Goal: Task Accomplishment & Management: Complete application form

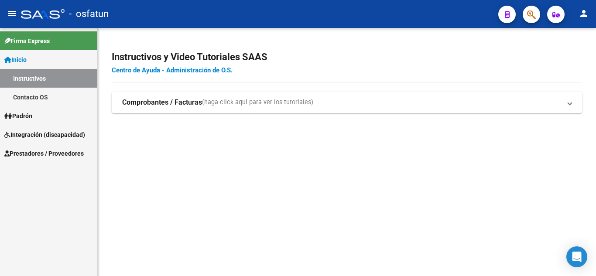
click at [27, 137] on span "Integración (discapacidad)" at bounding box center [44, 135] width 81 height 10
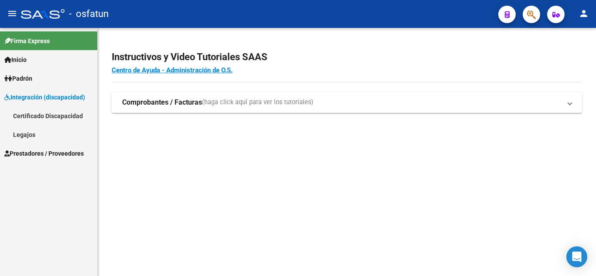
click at [27, 155] on span "Prestadores / Proveedores" at bounding box center [43, 154] width 79 height 10
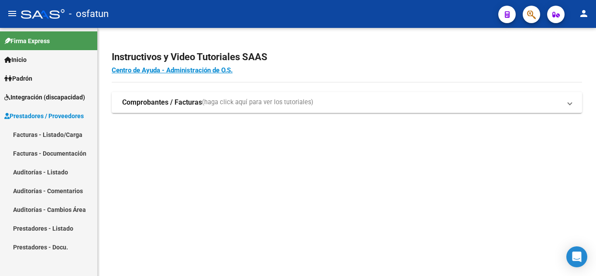
click at [31, 137] on link "Facturas - Listado/Carga" at bounding box center [48, 134] width 97 height 19
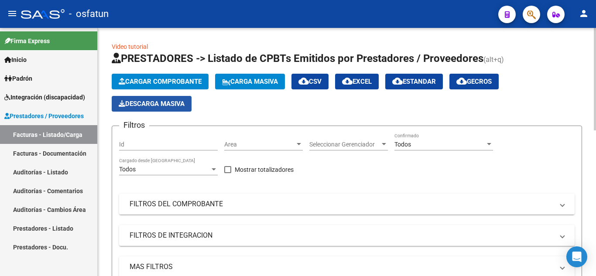
click at [174, 106] on span "Descarga Masiva" at bounding box center [152, 104] width 66 height 8
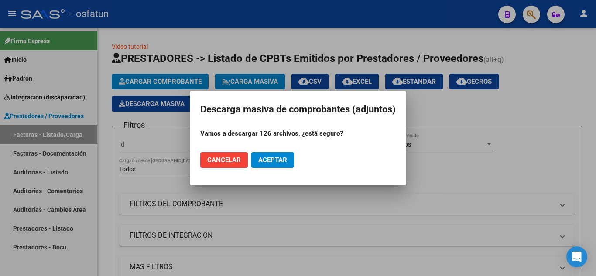
click at [437, 105] on div at bounding box center [298, 138] width 596 height 276
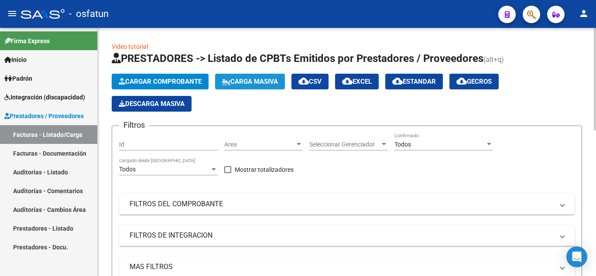
click at [248, 82] on span "Carga Masiva" at bounding box center [250, 82] width 56 height 8
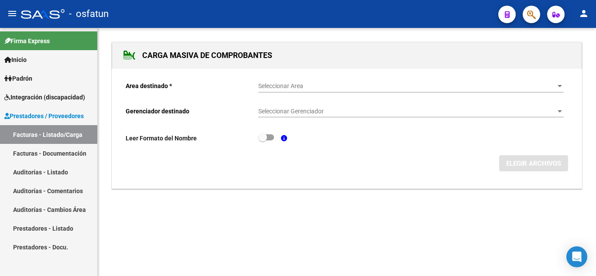
click at [281, 82] on div "Seleccionar Area Seleccionar Area" at bounding box center [410, 83] width 305 height 17
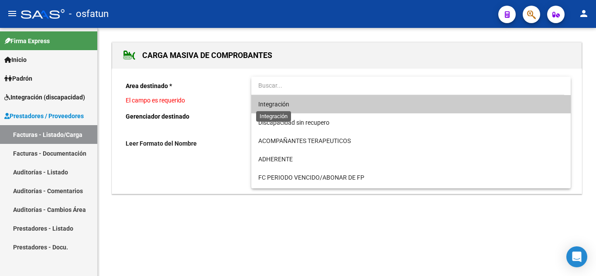
click at [279, 103] on span "Integración" at bounding box center [273, 104] width 31 height 7
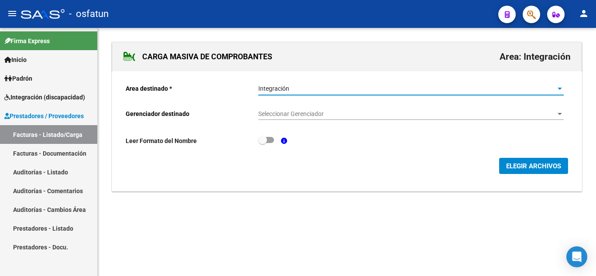
click at [290, 110] on div "Seleccionar Gerenciador Seleccionar Gerenciador" at bounding box center [410, 111] width 305 height 17
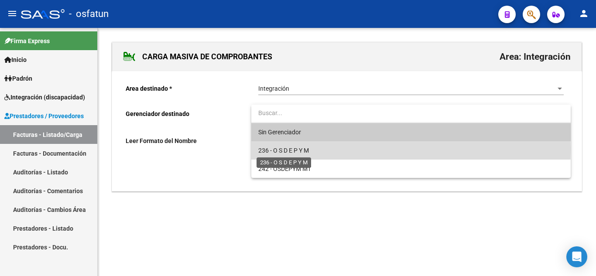
click at [291, 149] on span "236 - O S D E P Y M" at bounding box center [283, 150] width 51 height 7
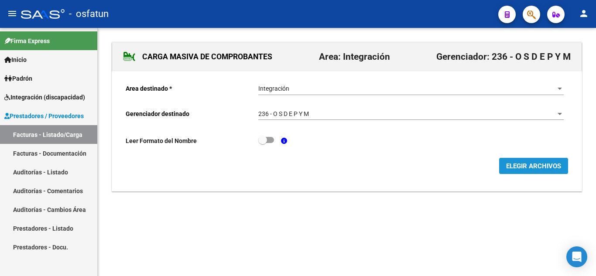
click at [507, 169] on span "ELEGIR ARCHIVOS" at bounding box center [533, 166] width 55 height 8
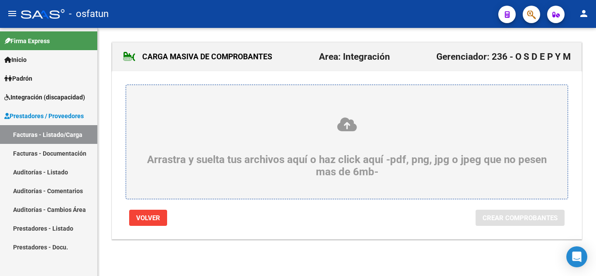
drag, startPoint x: 297, startPoint y: 145, endPoint x: 243, endPoint y: 120, distance: 59.6
click at [243, 120] on icon at bounding box center [347, 125] width 400 height 16
click at [0, 0] on input "Arrastra y suelta tus archivos aquí o haz click aquí -pdf, png, jpg o jpeg que …" at bounding box center [0, 0] width 0 height 0
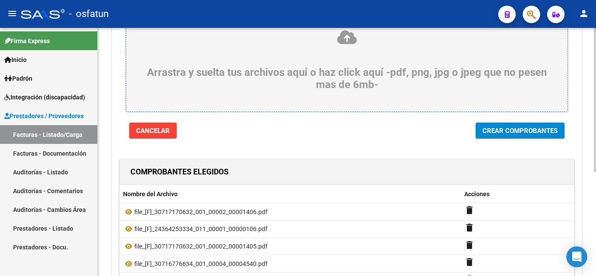
scroll to position [131, 0]
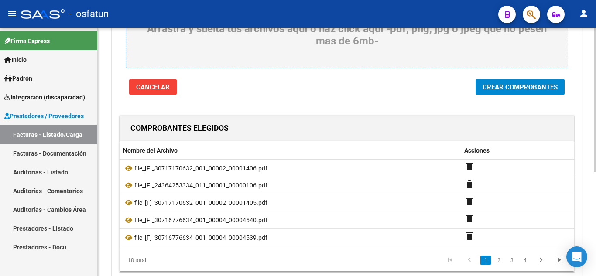
click at [531, 91] on span "Crear Comprobantes" at bounding box center [520, 87] width 75 height 8
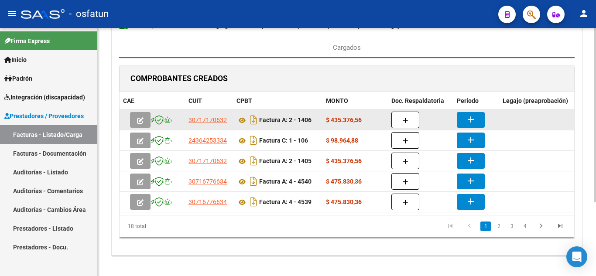
scroll to position [55, 0]
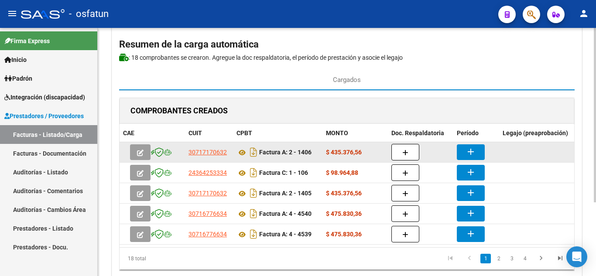
click at [472, 155] on mat-icon "add" at bounding box center [471, 152] width 10 height 10
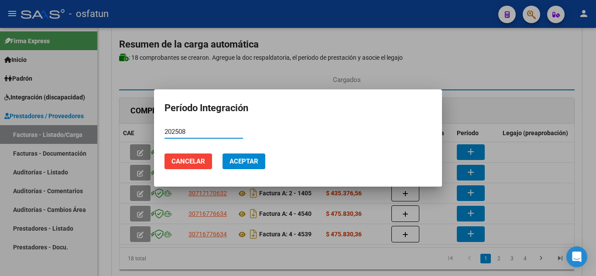
type input "202508"
click at [259, 156] on button "Aceptar" at bounding box center [244, 162] width 43 height 16
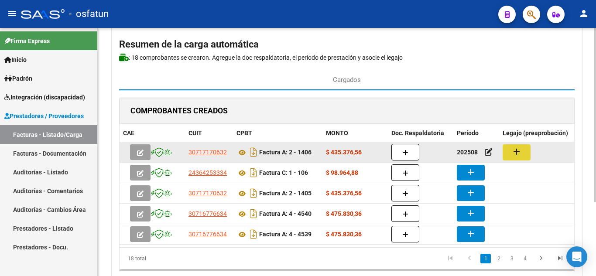
click at [523, 152] on button "add" at bounding box center [517, 152] width 28 height 16
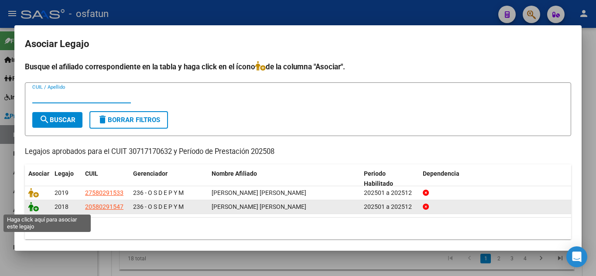
click at [34, 208] on icon at bounding box center [33, 207] width 10 height 10
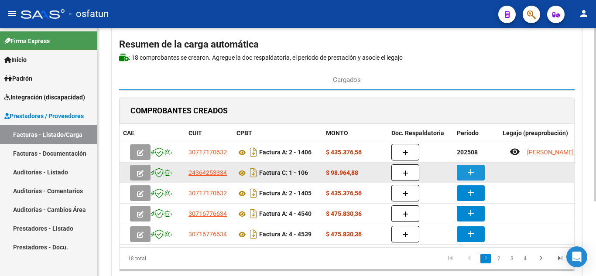
click at [473, 176] on mat-icon "add" at bounding box center [471, 172] width 10 height 10
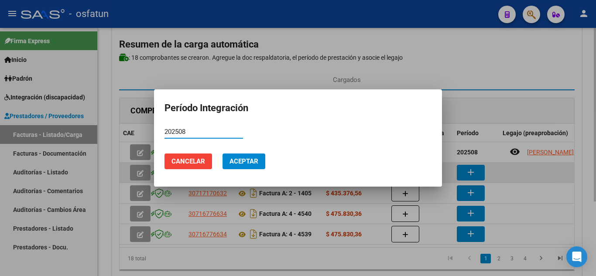
type input "202508"
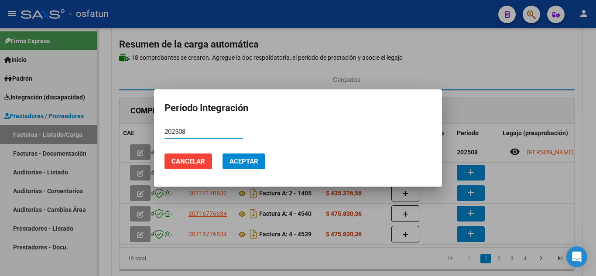
click at [248, 165] on span "Aceptar" at bounding box center [244, 162] width 29 height 8
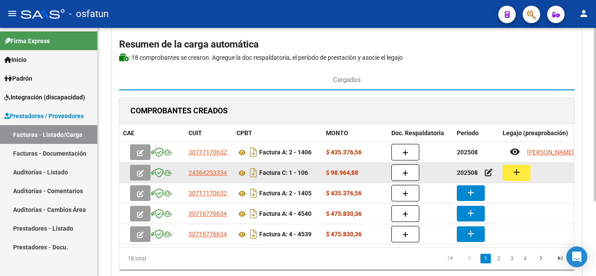
click at [521, 173] on mat-icon "add" at bounding box center [516, 172] width 10 height 10
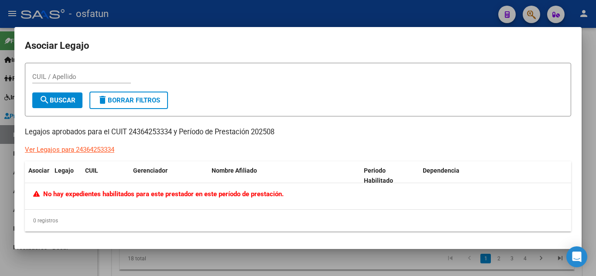
click at [586, 81] on div at bounding box center [298, 138] width 596 height 276
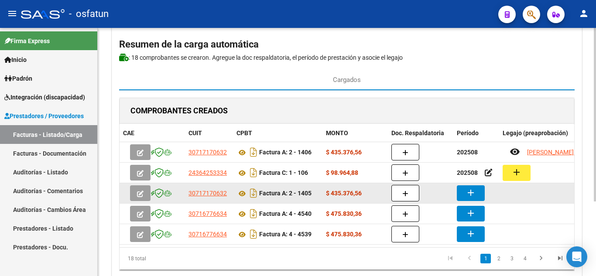
click at [473, 191] on mat-icon "add" at bounding box center [471, 193] width 10 height 10
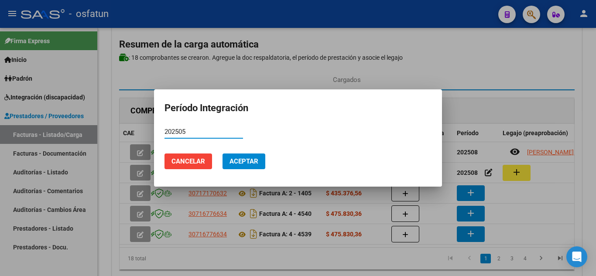
type input "202505"
click at [237, 160] on span "Aceptar" at bounding box center [244, 162] width 29 height 8
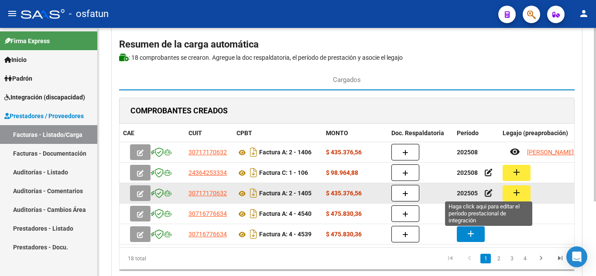
click at [486, 194] on icon at bounding box center [489, 193] width 8 height 8
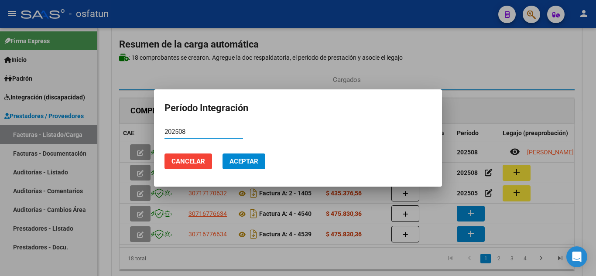
type input "202508"
click at [236, 164] on span "Aceptar" at bounding box center [244, 162] width 29 height 8
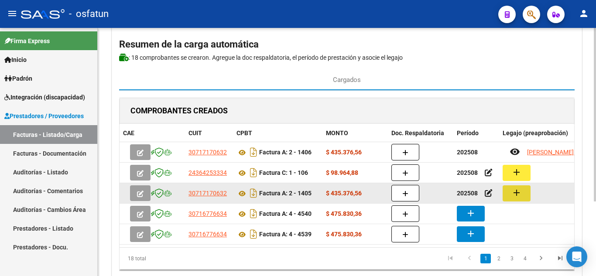
click at [520, 200] on button "add" at bounding box center [517, 193] width 28 height 16
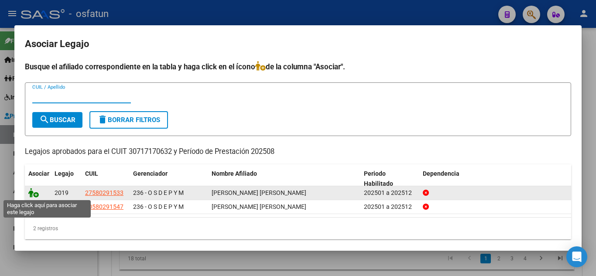
click at [31, 196] on icon at bounding box center [33, 193] width 10 height 10
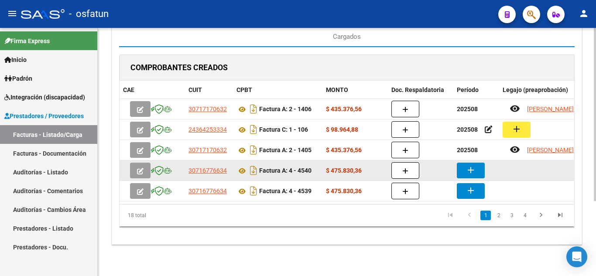
scroll to position [108, 0]
click at [469, 168] on mat-icon "add" at bounding box center [471, 170] width 10 height 10
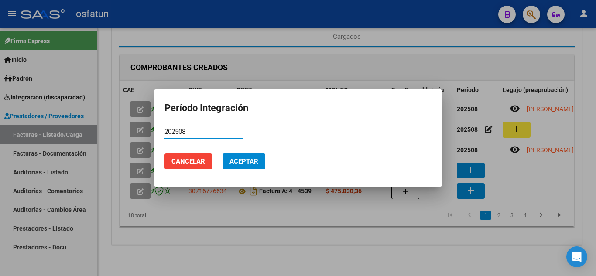
type input "202508"
click at [225, 158] on button "Aceptar" at bounding box center [244, 162] width 43 height 16
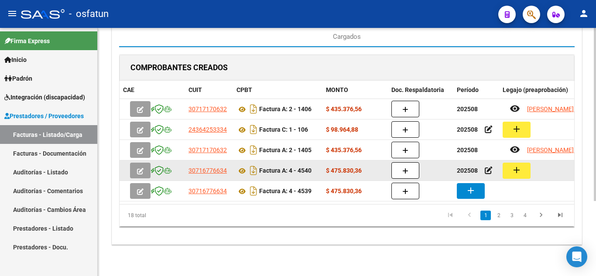
click at [518, 165] on mat-icon "add" at bounding box center [516, 170] width 10 height 10
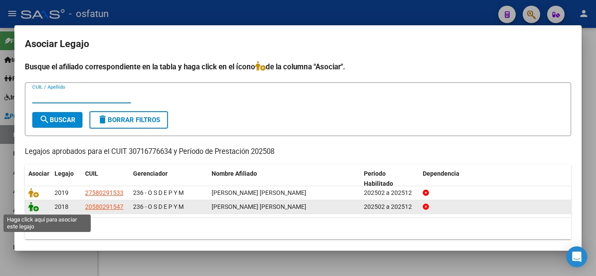
click at [33, 207] on icon at bounding box center [33, 207] width 10 height 10
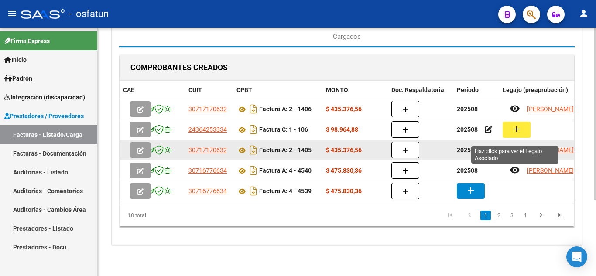
scroll to position [7, 0]
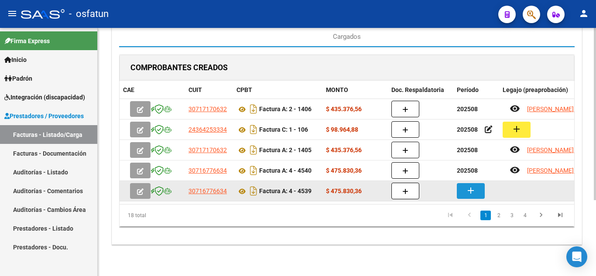
click at [473, 185] on mat-icon "add" at bounding box center [471, 190] width 10 height 10
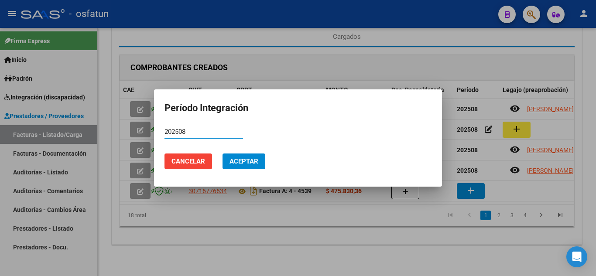
type input "202508"
click at [256, 159] on span "Aceptar" at bounding box center [244, 162] width 29 height 8
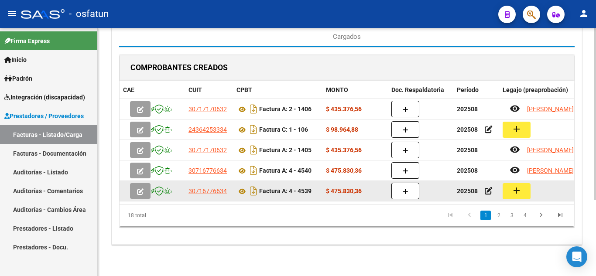
click at [525, 187] on button "add" at bounding box center [517, 191] width 28 height 16
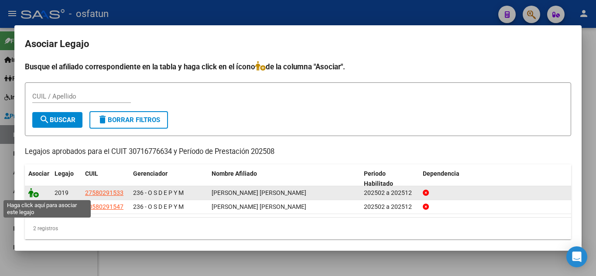
click at [30, 193] on icon at bounding box center [33, 193] width 10 height 10
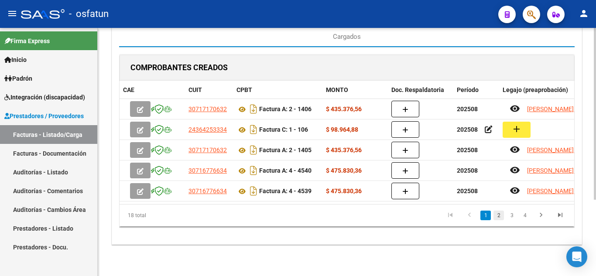
click at [500, 217] on link "2" at bounding box center [499, 216] width 10 height 10
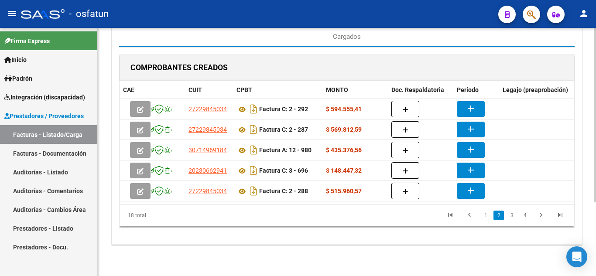
scroll to position [105, 0]
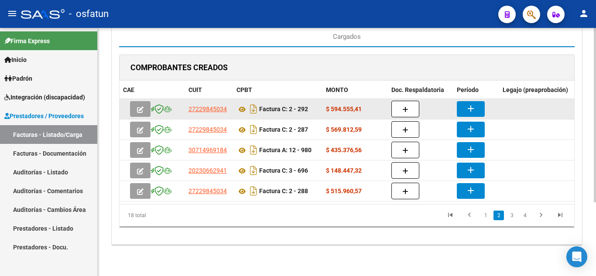
click at [468, 103] on mat-icon "add" at bounding box center [471, 108] width 10 height 10
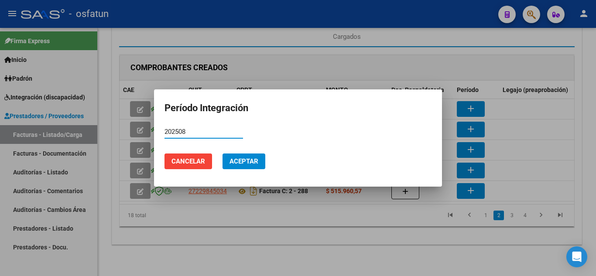
type input "202508"
click at [255, 158] on span "Aceptar" at bounding box center [244, 162] width 29 height 8
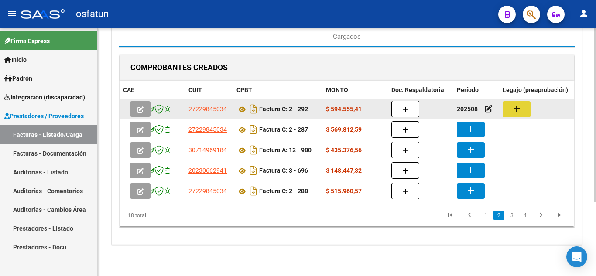
click at [514, 106] on mat-icon "add" at bounding box center [516, 108] width 10 height 10
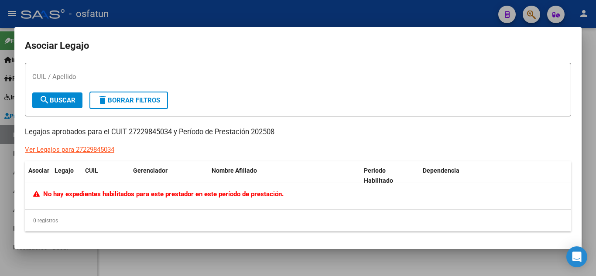
click at [87, 150] on div "Ver Legajos para 27229845034" at bounding box center [69, 150] width 89 height 10
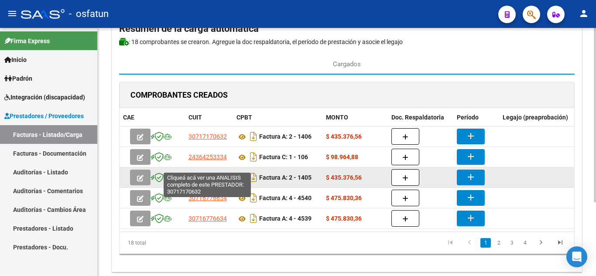
scroll to position [87, 0]
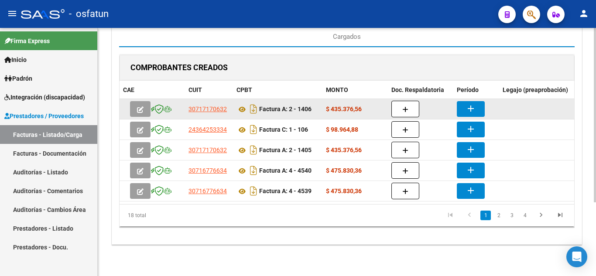
scroll to position [105, 0]
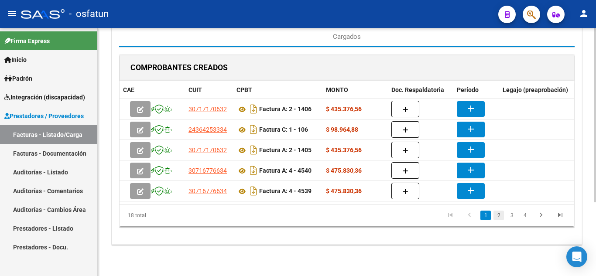
click at [501, 214] on link "2" at bounding box center [499, 216] width 10 height 10
click at [510, 216] on link "3" at bounding box center [512, 216] width 10 height 10
click at [522, 218] on link "4" at bounding box center [525, 216] width 10 height 10
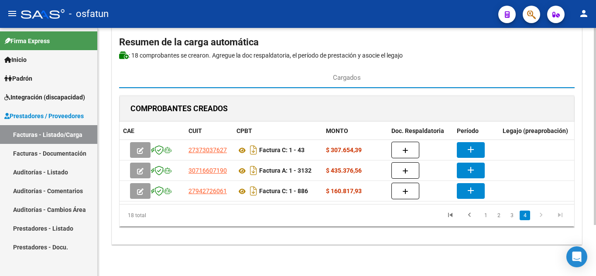
scroll to position [64, 0]
click at [481, 216] on link "1" at bounding box center [485, 216] width 10 height 10
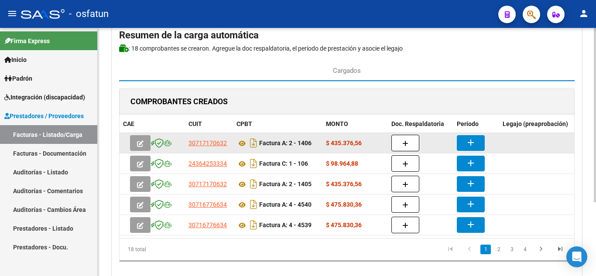
click at [463, 146] on button "add" at bounding box center [471, 143] width 28 height 16
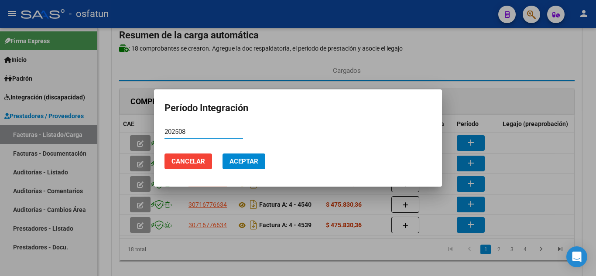
type input "202508"
click at [254, 161] on span "Aceptar" at bounding box center [244, 162] width 29 height 8
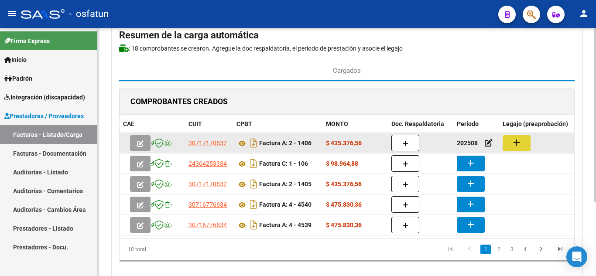
click at [508, 147] on button "add" at bounding box center [517, 143] width 28 height 16
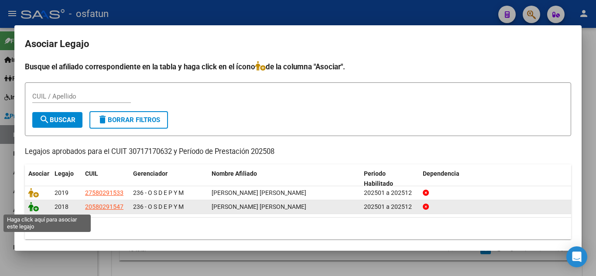
click at [35, 206] on icon at bounding box center [33, 207] width 10 height 10
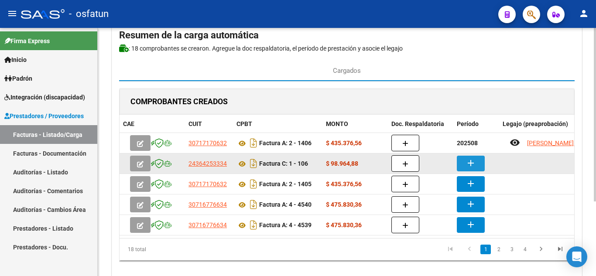
click at [477, 165] on button "add" at bounding box center [471, 164] width 28 height 16
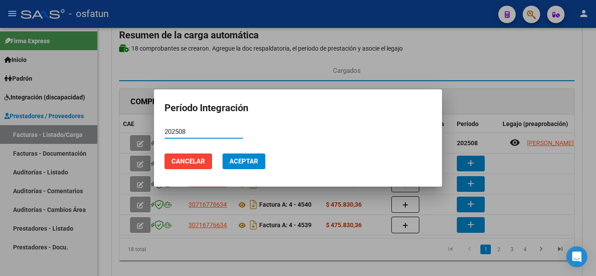
type input "202508"
click at [257, 158] on span "Aceptar" at bounding box center [244, 162] width 29 height 8
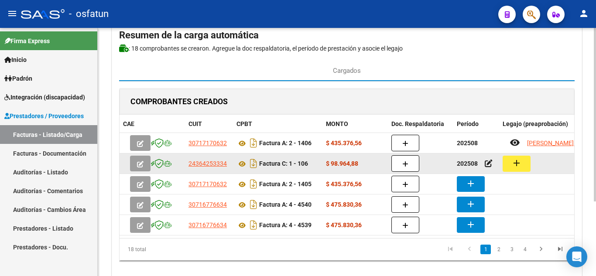
click at [517, 162] on mat-icon "add" at bounding box center [516, 163] width 10 height 10
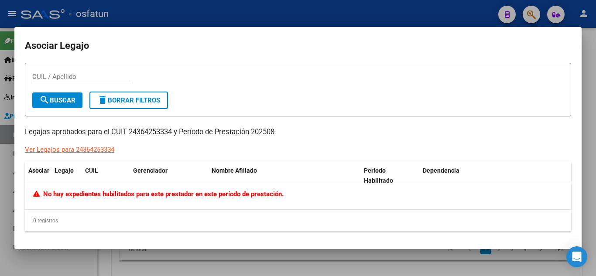
click at [403, 260] on div at bounding box center [298, 138] width 596 height 276
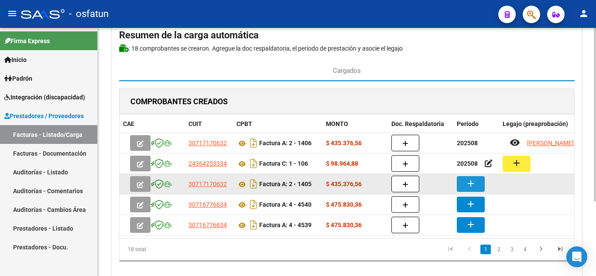
click at [477, 188] on button "add" at bounding box center [471, 184] width 28 height 16
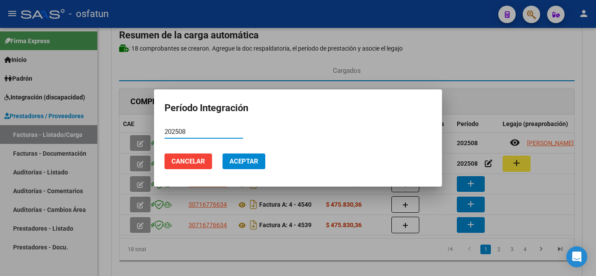
type input "202508"
click at [257, 161] on span "Aceptar" at bounding box center [244, 162] width 29 height 8
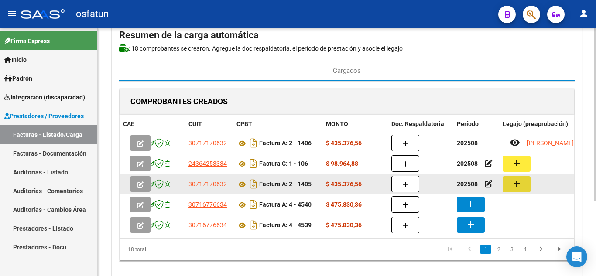
click at [519, 189] on mat-icon "add" at bounding box center [516, 183] width 10 height 10
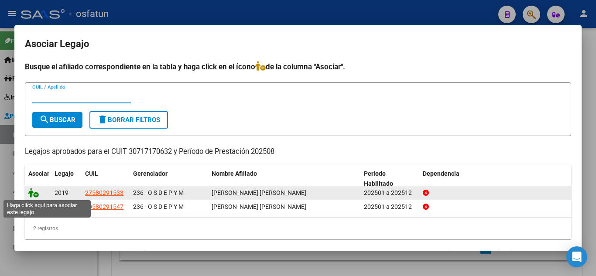
click at [36, 195] on icon at bounding box center [33, 193] width 10 height 10
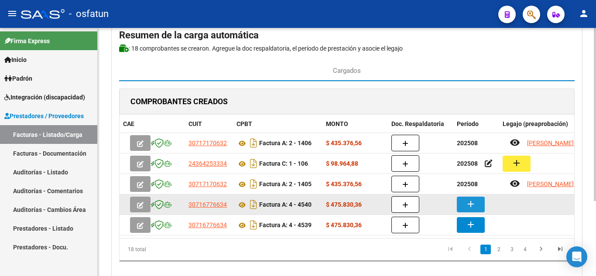
click at [471, 206] on mat-icon "add" at bounding box center [471, 204] width 10 height 10
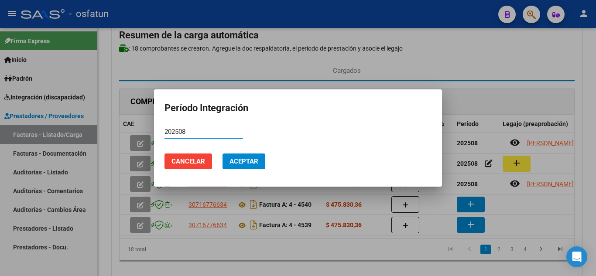
type input "202508"
click at [247, 161] on span "Aceptar" at bounding box center [244, 162] width 29 height 8
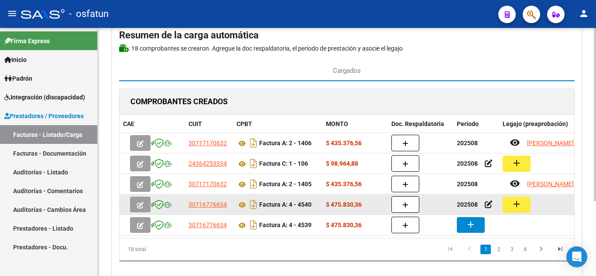
click at [523, 207] on button "add" at bounding box center [517, 205] width 28 height 16
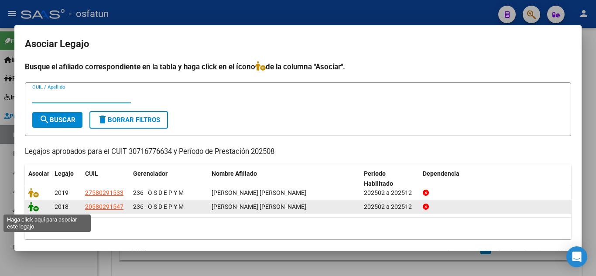
click at [31, 209] on icon at bounding box center [33, 207] width 10 height 10
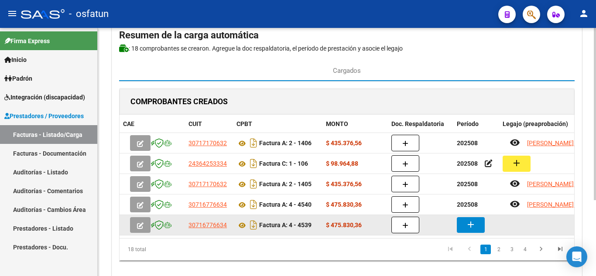
click at [472, 230] on mat-icon "add" at bounding box center [471, 224] width 10 height 10
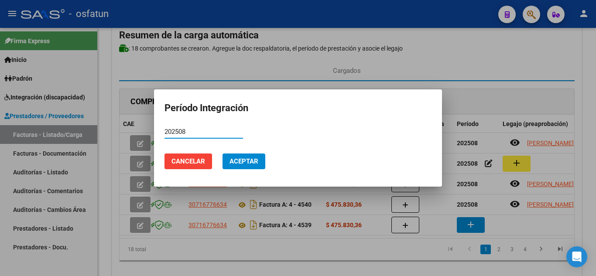
type input "202508"
click at [239, 158] on span "Aceptar" at bounding box center [244, 162] width 29 height 8
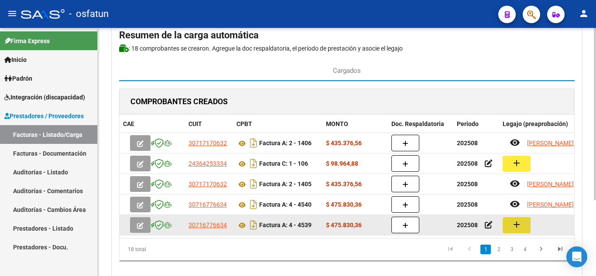
click at [520, 233] on button "add" at bounding box center [517, 225] width 28 height 16
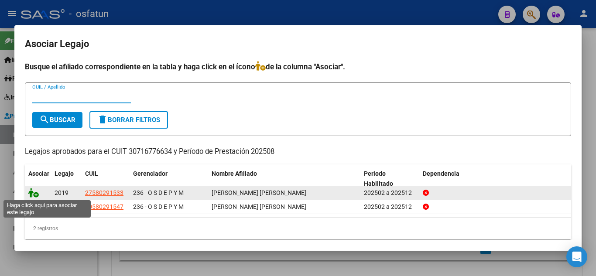
click at [31, 196] on icon at bounding box center [33, 193] width 10 height 10
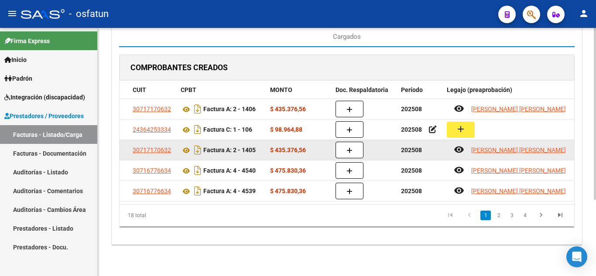
scroll to position [110, 0]
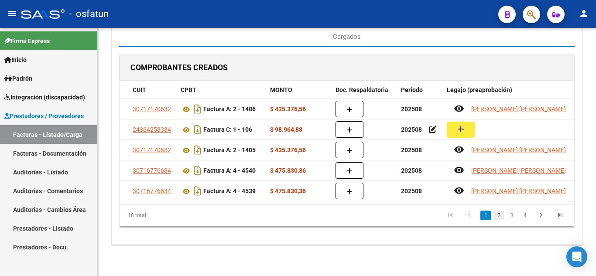
click at [498, 218] on link "2" at bounding box center [499, 216] width 10 height 10
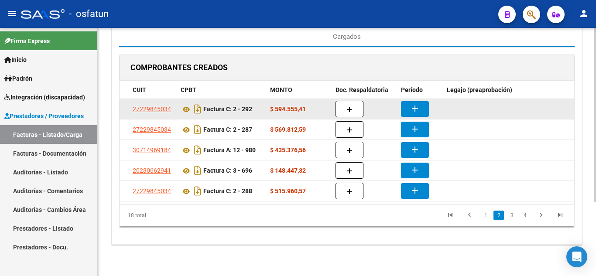
click at [412, 108] on button "add" at bounding box center [415, 109] width 28 height 16
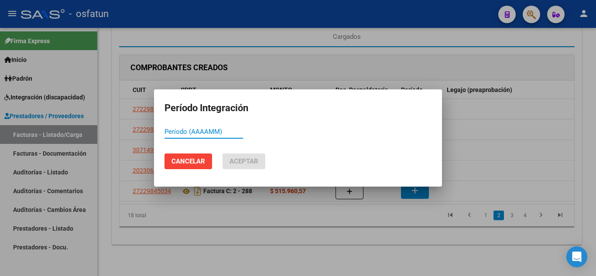
type input "2"
type input "202508"
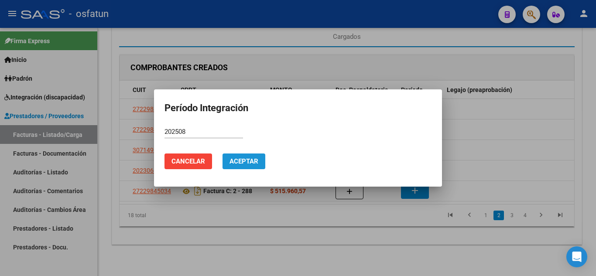
click at [261, 161] on button "Aceptar" at bounding box center [244, 162] width 43 height 16
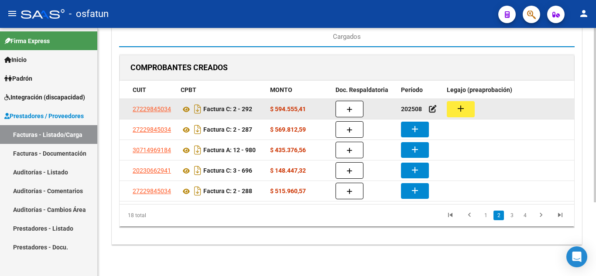
click at [457, 107] on button "add" at bounding box center [461, 109] width 28 height 16
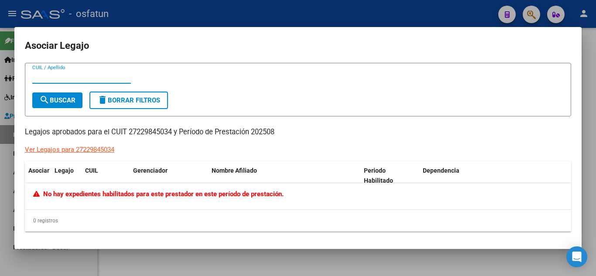
click at [327, 229] on div "0 registros" at bounding box center [298, 221] width 546 height 22
click at [418, 260] on div at bounding box center [298, 138] width 596 height 276
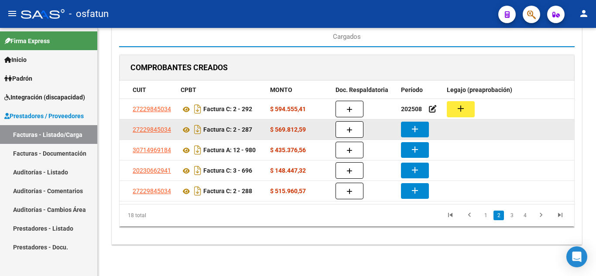
click at [414, 124] on mat-icon "add" at bounding box center [415, 129] width 10 height 10
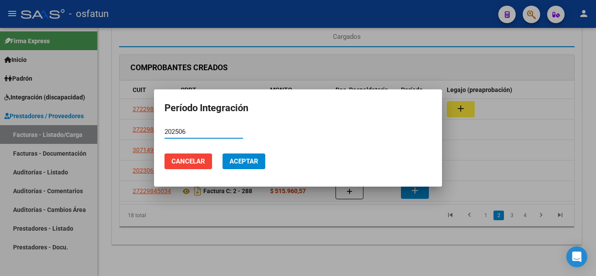
type input "202506"
click at [237, 161] on span "Aceptar" at bounding box center [244, 162] width 29 height 8
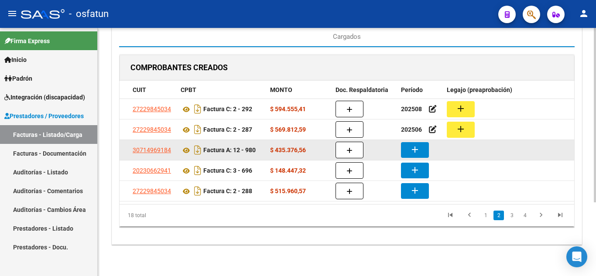
click at [416, 145] on mat-icon "add" at bounding box center [415, 149] width 10 height 10
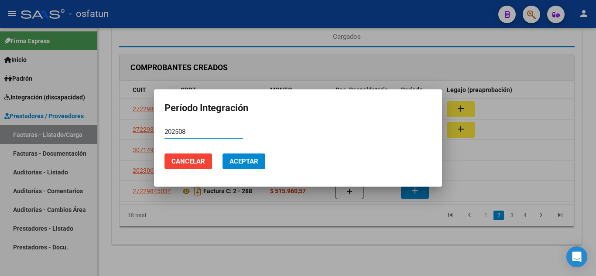
type input "202508"
click at [234, 158] on span "Aceptar" at bounding box center [244, 162] width 29 height 8
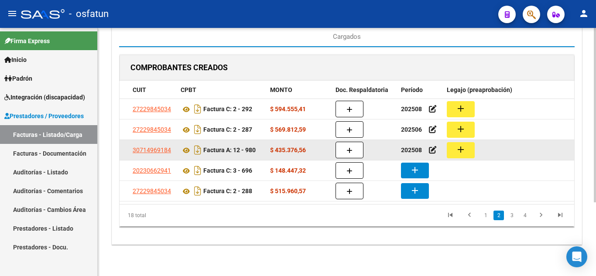
click at [461, 145] on mat-icon "add" at bounding box center [461, 149] width 10 height 10
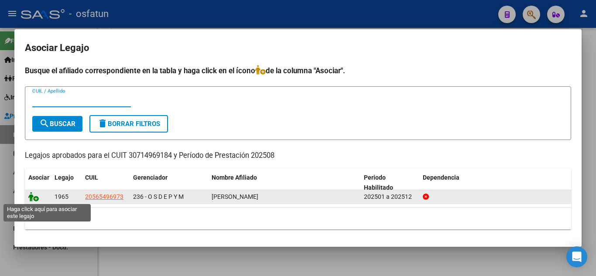
click at [29, 196] on icon at bounding box center [33, 197] width 10 height 10
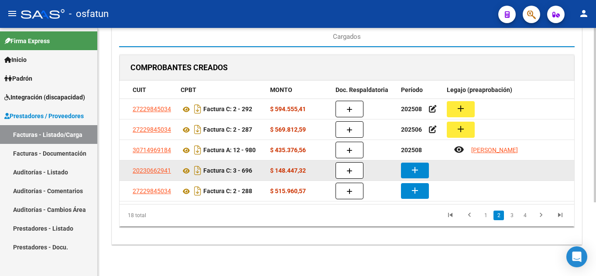
click at [422, 165] on button "add" at bounding box center [415, 171] width 28 height 16
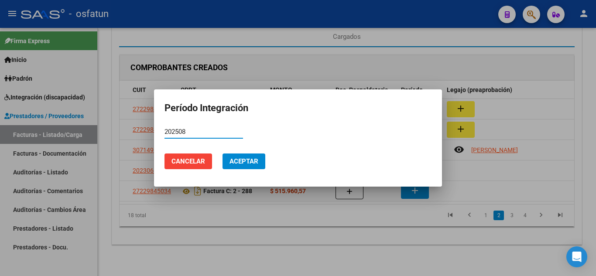
type input "202508"
click at [252, 158] on span "Aceptar" at bounding box center [244, 162] width 29 height 8
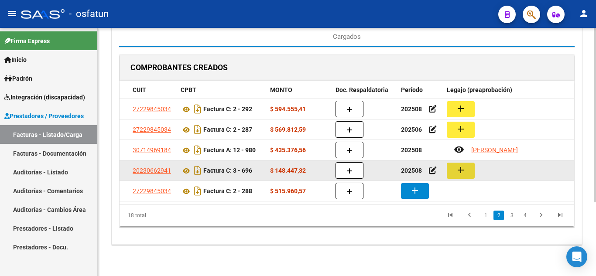
click at [459, 166] on mat-icon "add" at bounding box center [461, 170] width 10 height 10
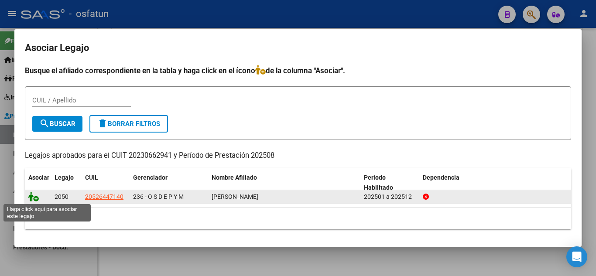
click at [32, 200] on icon at bounding box center [33, 197] width 10 height 10
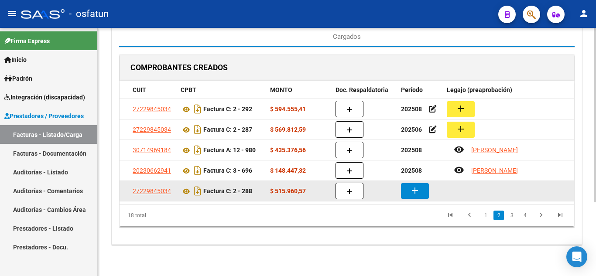
click at [420, 183] on button "add" at bounding box center [415, 191] width 28 height 16
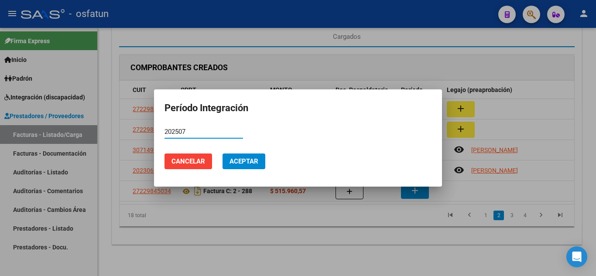
type input "202507"
click at [240, 166] on button "Aceptar" at bounding box center [244, 162] width 43 height 16
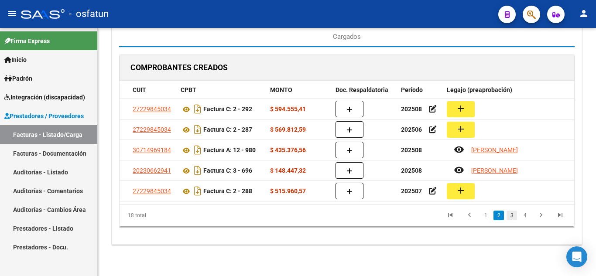
click at [513, 216] on link "3" at bounding box center [512, 216] width 10 height 10
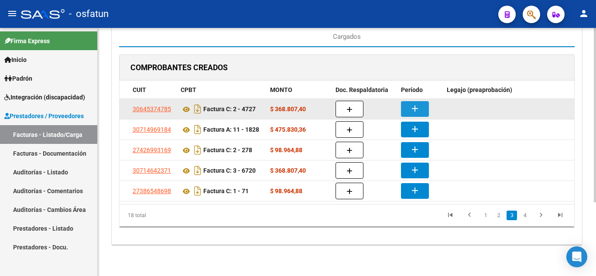
click at [416, 105] on mat-icon "add" at bounding box center [415, 108] width 10 height 10
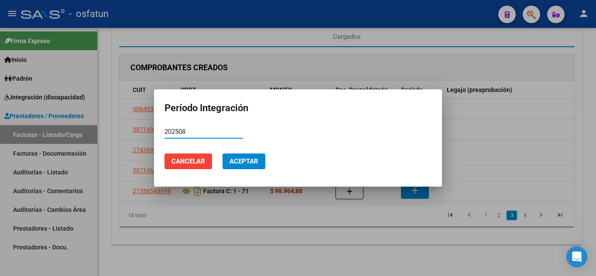
type input "202508"
click at [260, 164] on button "Aceptar" at bounding box center [244, 162] width 43 height 16
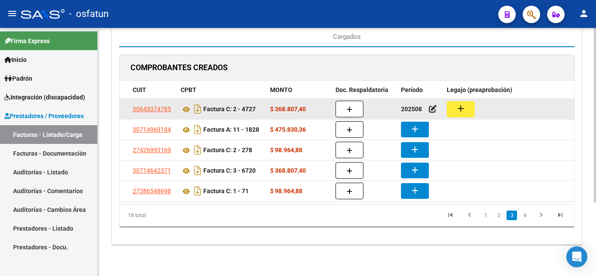
click at [460, 103] on mat-icon "add" at bounding box center [461, 108] width 10 height 10
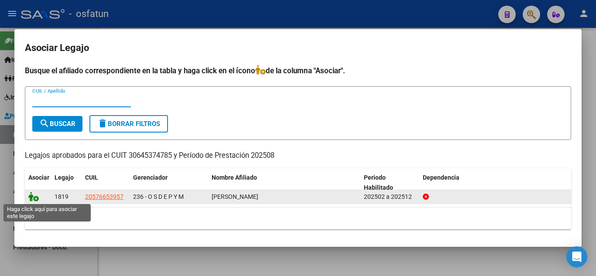
click at [32, 199] on icon at bounding box center [33, 197] width 10 height 10
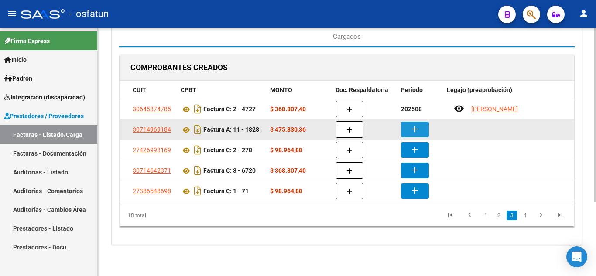
click at [421, 124] on button "add" at bounding box center [415, 130] width 28 height 16
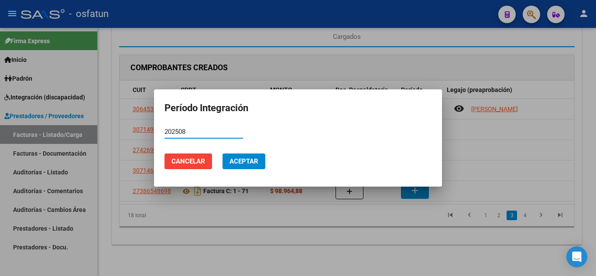
type input "202508"
click at [246, 160] on span "Aceptar" at bounding box center [244, 162] width 29 height 8
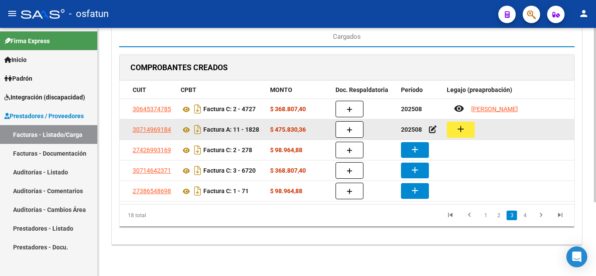
click at [463, 124] on mat-icon "add" at bounding box center [461, 129] width 10 height 10
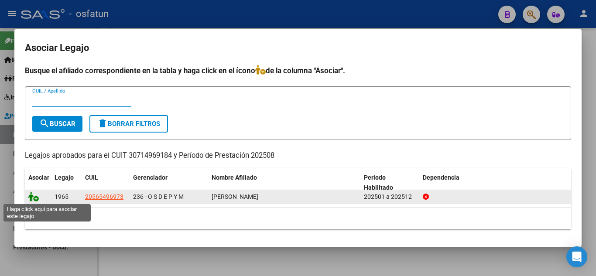
click at [31, 199] on icon at bounding box center [33, 197] width 10 height 10
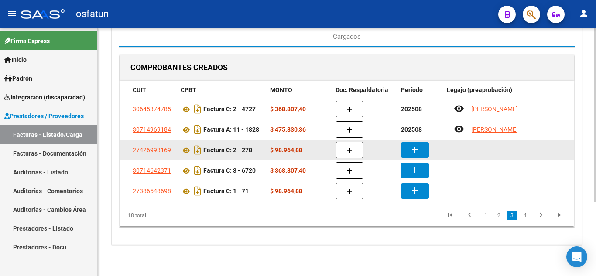
click at [420, 142] on button "add" at bounding box center [415, 150] width 28 height 16
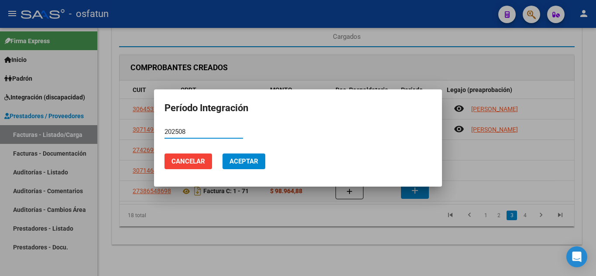
type input "202508"
click at [249, 163] on span "Aceptar" at bounding box center [244, 162] width 29 height 8
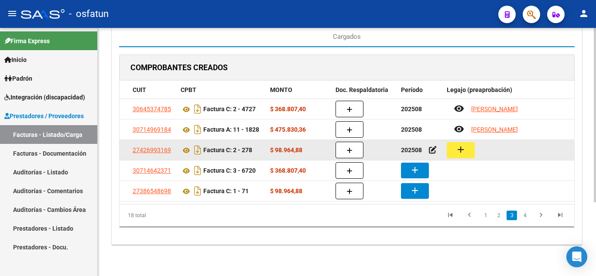
click at [456, 146] on mat-icon "add" at bounding box center [461, 149] width 10 height 10
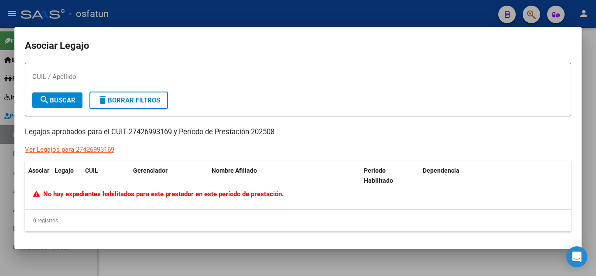
click at [382, 256] on div at bounding box center [298, 138] width 596 height 276
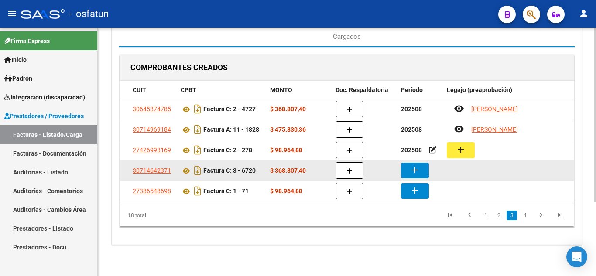
click at [419, 165] on mat-icon "add" at bounding box center [415, 170] width 10 height 10
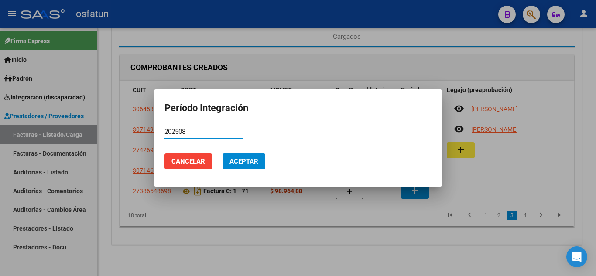
type input "202508"
click at [256, 162] on span "Aceptar" at bounding box center [244, 162] width 29 height 8
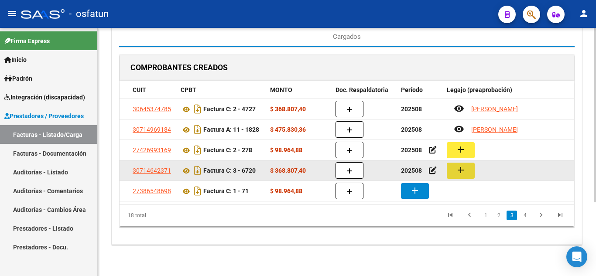
click at [460, 165] on mat-icon "add" at bounding box center [461, 170] width 10 height 10
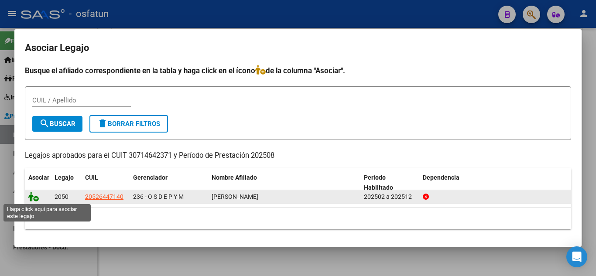
click at [33, 197] on icon at bounding box center [33, 197] width 10 height 10
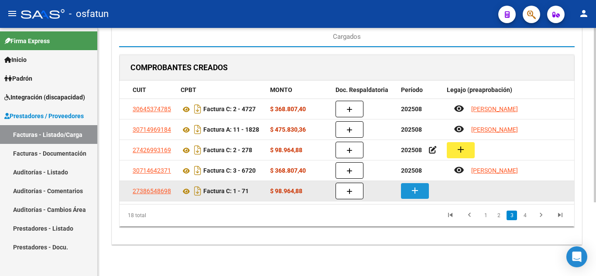
click at [412, 185] on mat-icon "add" at bounding box center [415, 190] width 10 height 10
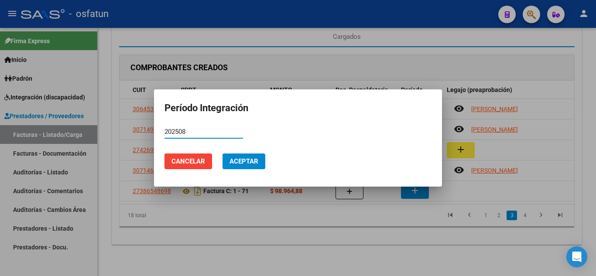
type input "202508"
click at [251, 156] on button "Aceptar" at bounding box center [244, 162] width 43 height 16
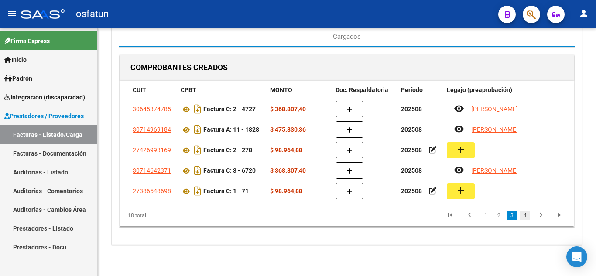
click at [528, 218] on link "4" at bounding box center [525, 216] width 10 height 10
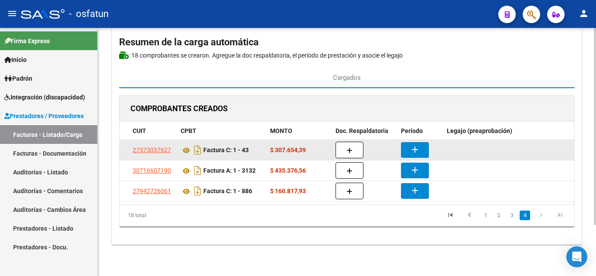
click at [418, 144] on mat-icon "add" at bounding box center [415, 149] width 10 height 10
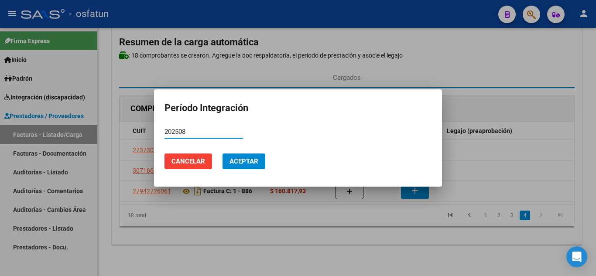
type input "202508"
click at [241, 167] on button "Aceptar" at bounding box center [244, 162] width 43 height 16
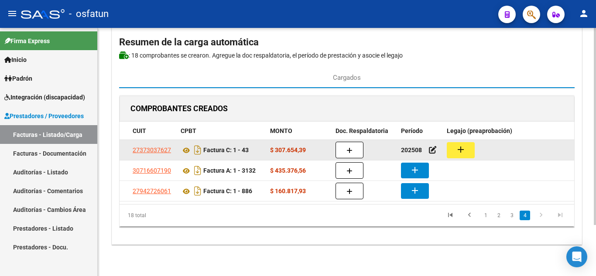
click at [457, 148] on button "add" at bounding box center [461, 150] width 28 height 16
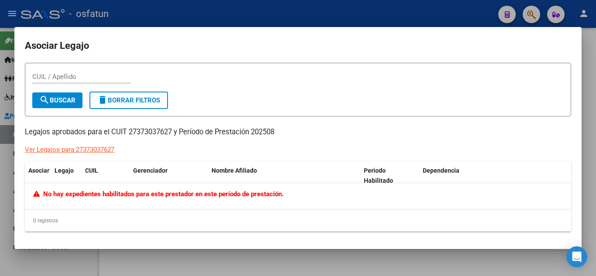
click at [364, 227] on div "0 registros" at bounding box center [298, 221] width 546 height 22
click at [446, 261] on div at bounding box center [298, 138] width 596 height 276
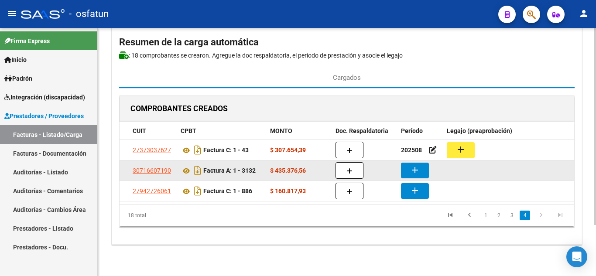
click at [418, 166] on mat-icon "add" at bounding box center [415, 170] width 10 height 10
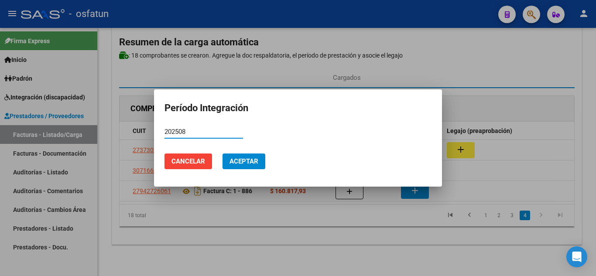
type input "202508"
click at [254, 159] on span "Aceptar" at bounding box center [244, 162] width 29 height 8
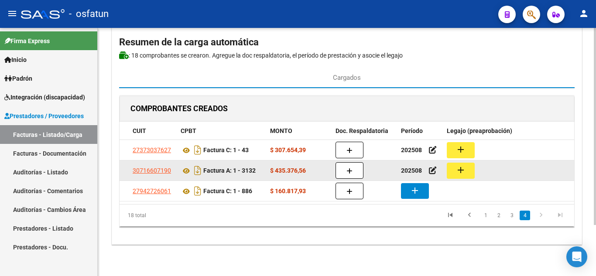
click at [457, 165] on mat-icon "add" at bounding box center [461, 170] width 10 height 10
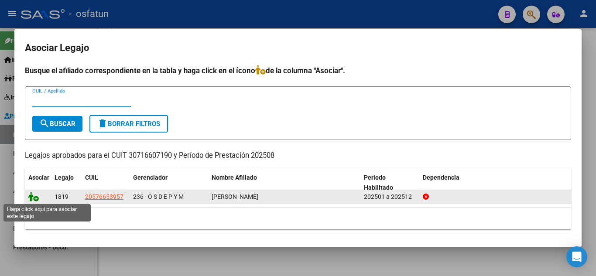
click at [29, 198] on icon at bounding box center [33, 197] width 10 height 10
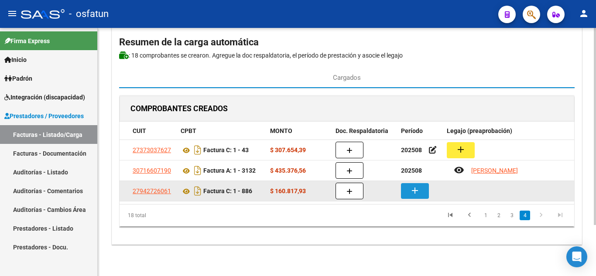
click at [421, 183] on button "add" at bounding box center [415, 191] width 28 height 16
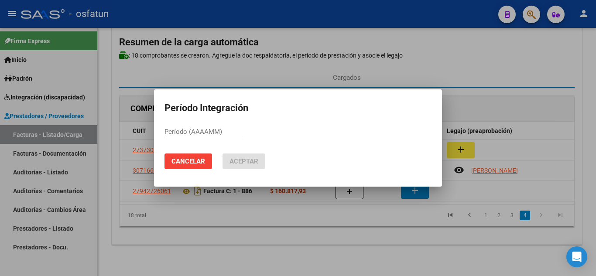
click at [226, 136] on div "Período (AAAAMM)" at bounding box center [204, 131] width 79 height 13
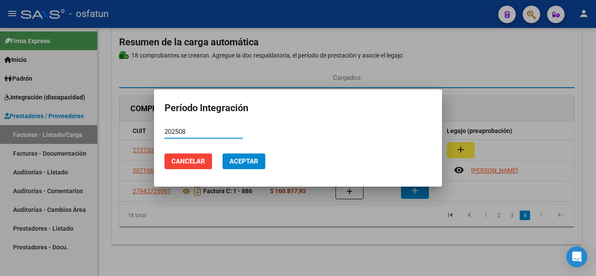
type input "202508"
click at [239, 159] on span "Aceptar" at bounding box center [244, 162] width 29 height 8
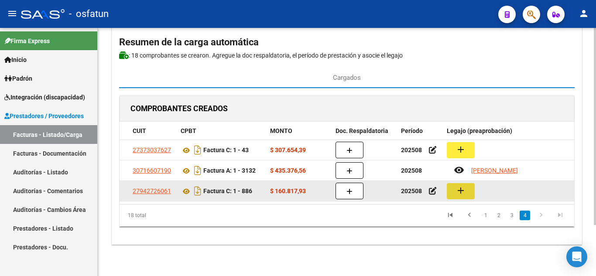
click at [464, 185] on mat-icon "add" at bounding box center [461, 190] width 10 height 10
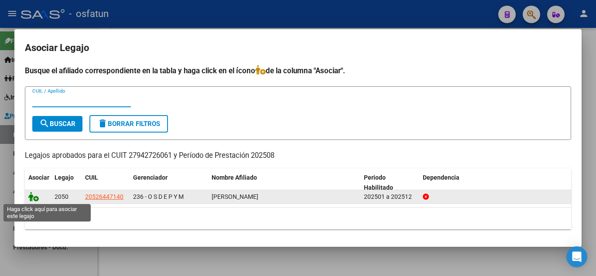
click at [34, 199] on icon at bounding box center [33, 197] width 10 height 10
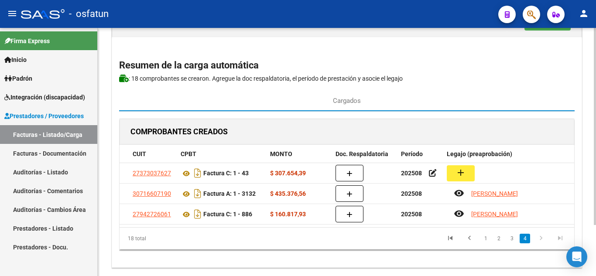
scroll to position [0, 0]
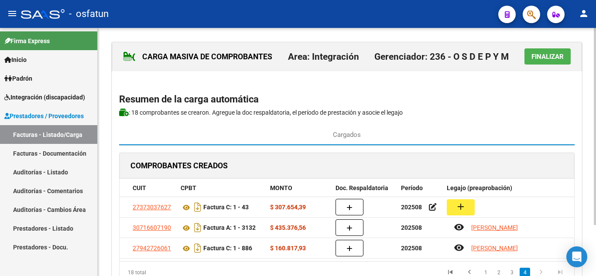
click at [542, 60] on span "Finalizar" at bounding box center [548, 57] width 32 height 8
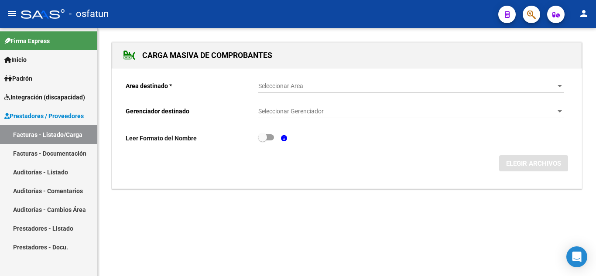
click at [61, 141] on link "Facturas - Listado/Carga" at bounding box center [48, 134] width 97 height 19
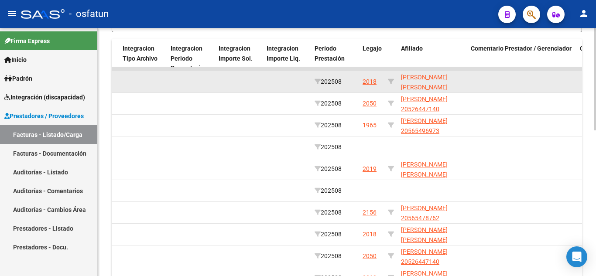
scroll to position [262, 0]
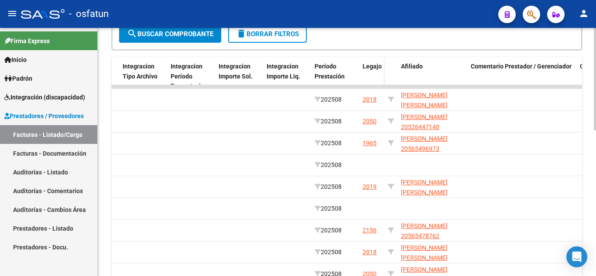
click at [370, 67] on span "Legajo" at bounding box center [372, 66] width 19 height 7
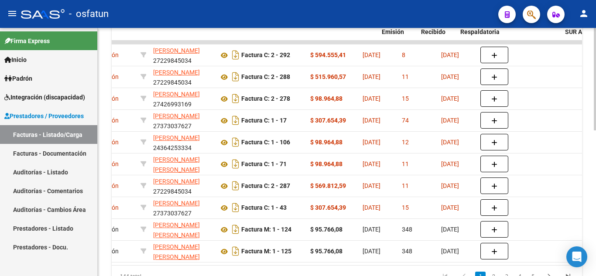
scroll to position [0, 223]
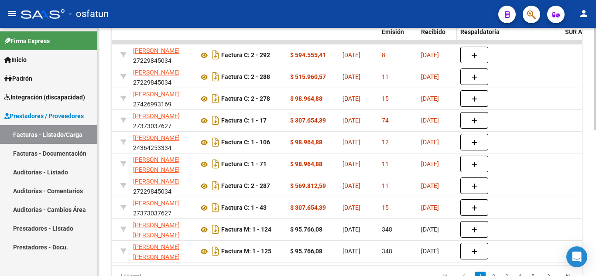
click at [432, 31] on span "Fecha Recibido" at bounding box center [433, 26] width 24 height 17
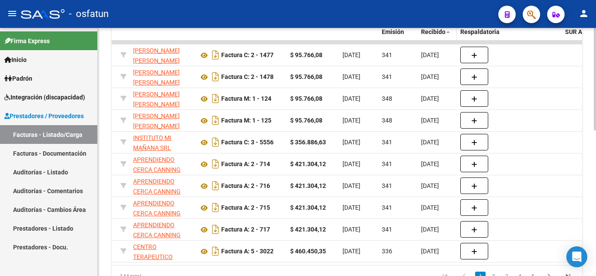
click at [432, 31] on span "Fecha Recibido" at bounding box center [433, 26] width 24 height 17
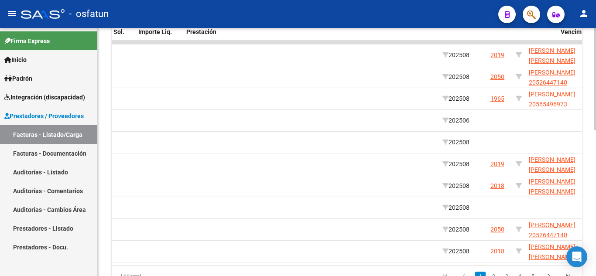
scroll to position [0, 1163]
